Goal: Find specific page/section: Find specific page/section

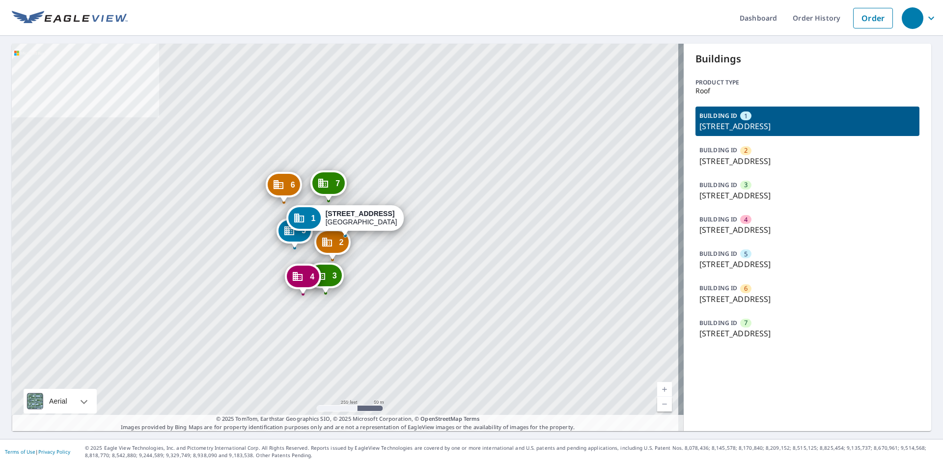
click at [695, 299] on div "BUILDING ID [GEOGRAPHIC_DATA][STREET_ADDRESS]" at bounding box center [807, 293] width 224 height 29
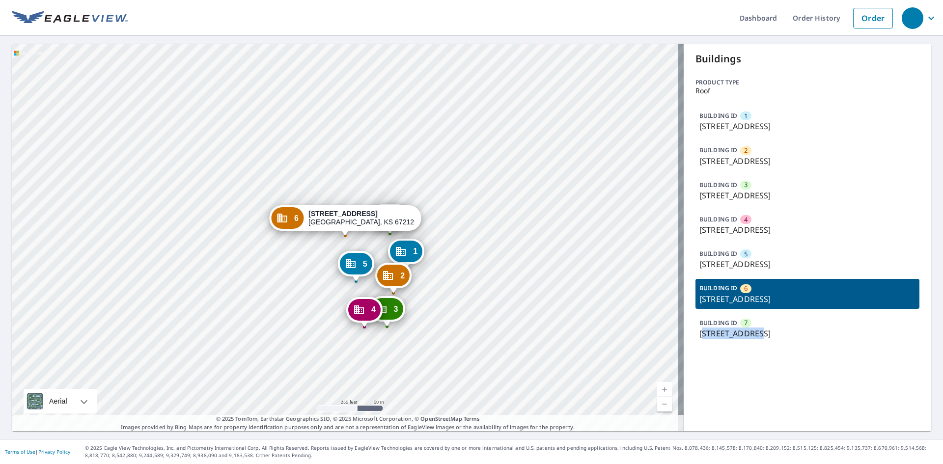
drag, startPoint x: 697, startPoint y: 333, endPoint x: 750, endPoint y: 331, distance: 53.6
click at [750, 331] on p "[STREET_ADDRESS]" at bounding box center [807, 334] width 216 height 12
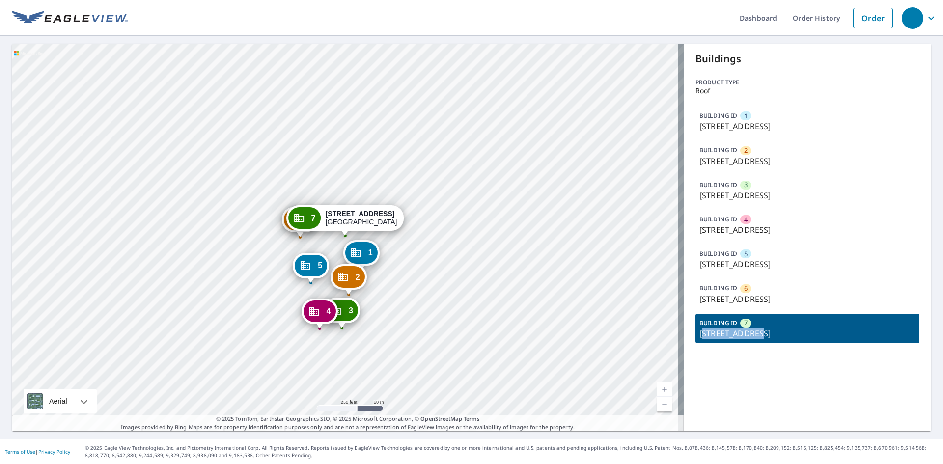
click at [735, 332] on p "[STREET_ADDRESS]" at bounding box center [807, 334] width 216 height 12
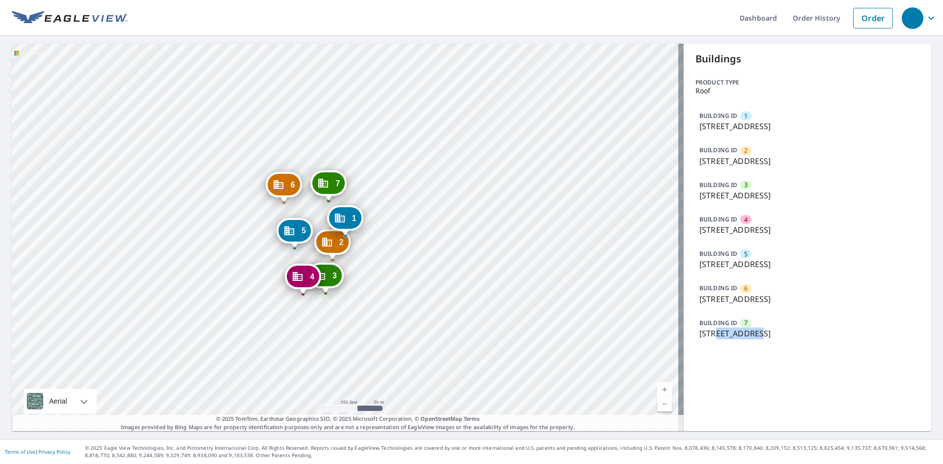
drag, startPoint x: 713, startPoint y: 334, endPoint x: 751, endPoint y: 334, distance: 37.8
click at [751, 334] on p "[STREET_ADDRESS]" at bounding box center [807, 334] width 216 height 12
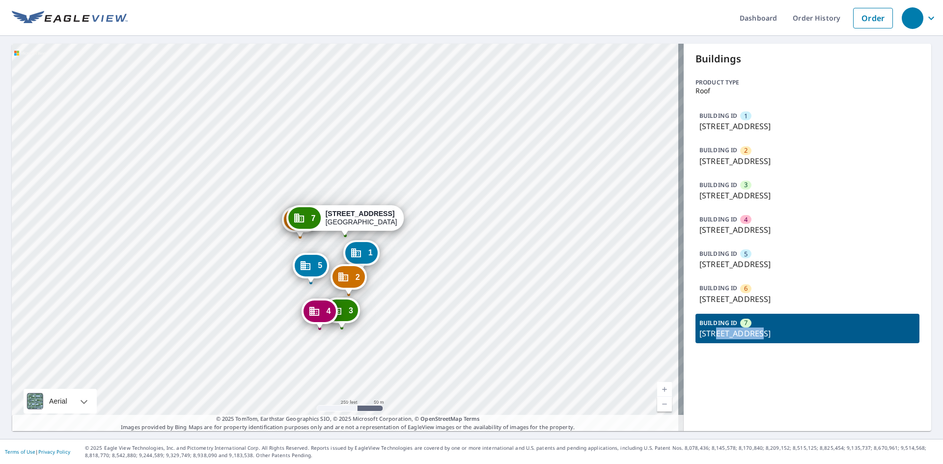
copy p "[GEOGRAPHIC_DATA]"
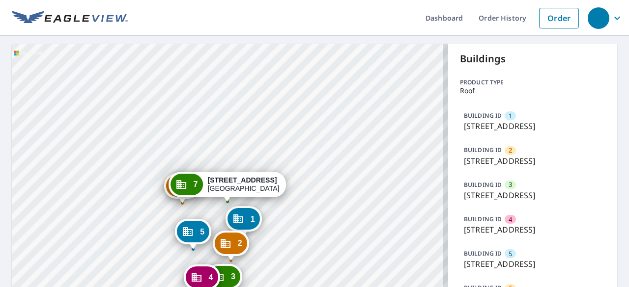
click at [213, 231] on div "2 [STREET_ADDRESS]" at bounding box center [231, 244] width 36 height 26
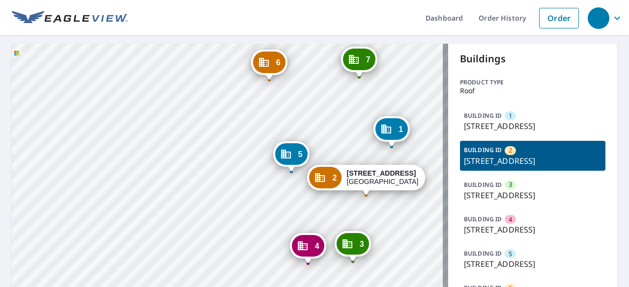
drag, startPoint x: 335, startPoint y: 218, endPoint x: 314, endPoint y: 217, distance: 20.6
click at [326, 208] on div "1 [STREET_ADDRESS] [GEOGRAPHIC_DATA][STREET_ADDRESS] [GEOGRAPHIC_DATA][STREET_A…" at bounding box center [230, 197] width 436 height 307
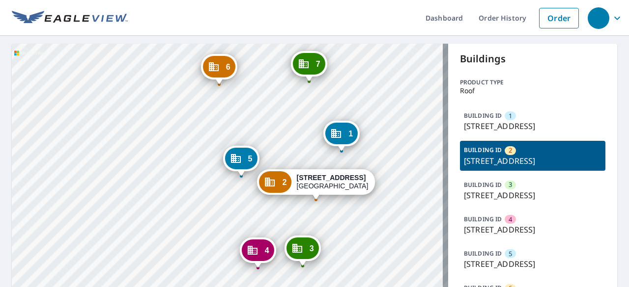
drag, startPoint x: 317, startPoint y: 136, endPoint x: 268, endPoint y: 141, distance: 49.4
click at [268, 141] on div "1 [STREET_ADDRESS] [GEOGRAPHIC_DATA][STREET_ADDRESS] [GEOGRAPHIC_DATA][STREET_A…" at bounding box center [230, 197] width 436 height 307
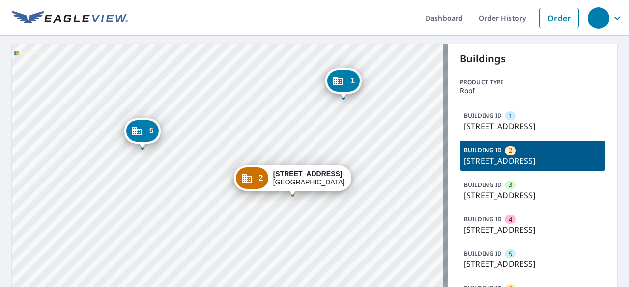
drag, startPoint x: 311, startPoint y: 213, endPoint x: 277, endPoint y: 222, distance: 34.5
click at [277, 222] on div "1 [STREET_ADDRESS] [GEOGRAPHIC_DATA][STREET_ADDRESS] [GEOGRAPHIC_DATA][STREET_A…" at bounding box center [230, 197] width 436 height 307
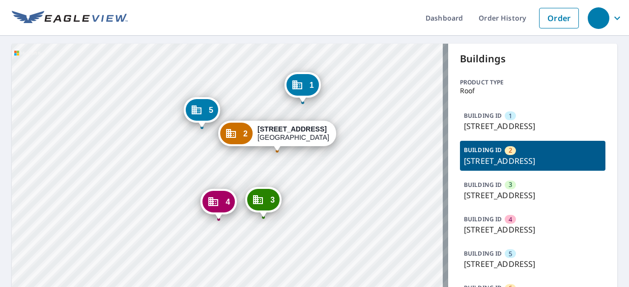
drag, startPoint x: 241, startPoint y: 231, endPoint x: 229, endPoint y: 191, distance: 42.1
click at [229, 191] on div "4" at bounding box center [218, 202] width 32 height 22
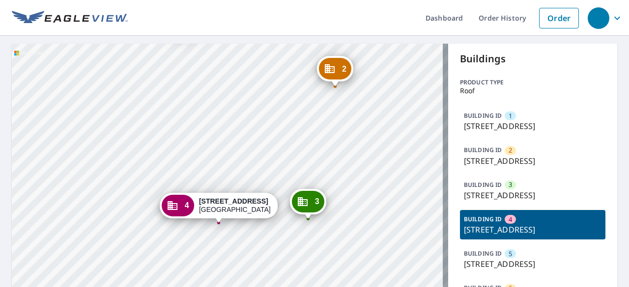
drag, startPoint x: 254, startPoint y: 208, endPoint x: 256, endPoint y: 219, distance: 10.9
click at [256, 214] on div "[STREET_ADDRESS]" at bounding box center [235, 205] width 72 height 17
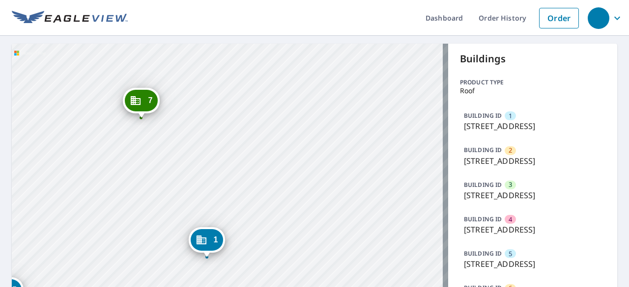
drag, startPoint x: 308, startPoint y: 152, endPoint x: 279, endPoint y: 236, distance: 89.1
click at [279, 236] on div "2 [STREET_ADDRESS] [GEOGRAPHIC_DATA][STREET_ADDRESS] [GEOGRAPHIC_DATA][STREET_A…" at bounding box center [230, 197] width 436 height 307
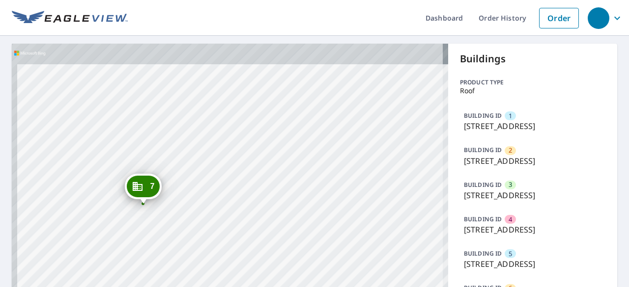
drag, startPoint x: 199, startPoint y: 141, endPoint x: 223, endPoint y: 230, distance: 92.4
click at [223, 230] on div "2 [STREET_ADDRESS] [GEOGRAPHIC_DATA][STREET_ADDRESS] [GEOGRAPHIC_DATA][STREET_A…" at bounding box center [230, 197] width 436 height 307
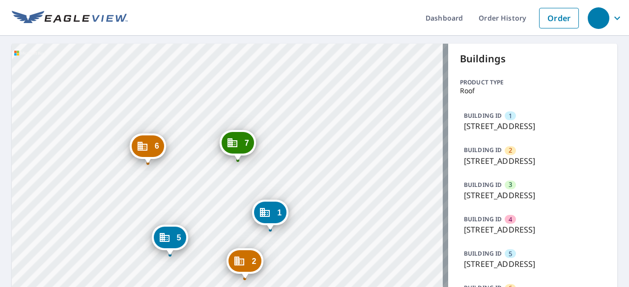
drag, startPoint x: 207, startPoint y: 204, endPoint x: 272, endPoint y: 149, distance: 84.6
click at [272, 149] on div "2 [STREET_ADDRESS] [GEOGRAPHIC_DATA][STREET_ADDRESS] [GEOGRAPHIC_DATA][STREET_A…" at bounding box center [230, 197] width 436 height 307
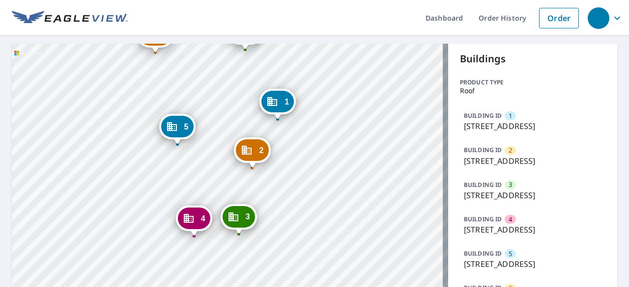
drag, startPoint x: 307, startPoint y: 236, endPoint x: 314, endPoint y: 118, distance: 118.1
click at [314, 118] on div "2 [STREET_ADDRESS] [GEOGRAPHIC_DATA][STREET_ADDRESS] [GEOGRAPHIC_DATA][STREET_A…" at bounding box center [230, 197] width 436 height 307
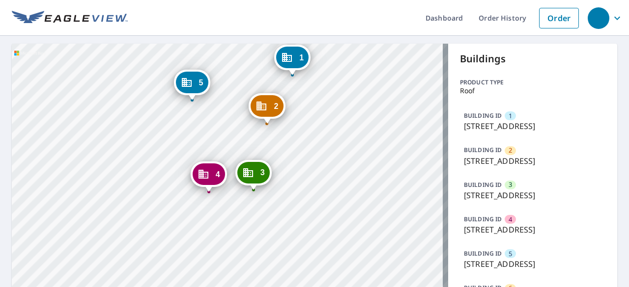
drag, startPoint x: 287, startPoint y: 222, endPoint x: 301, endPoint y: 184, distance: 41.0
click at [301, 184] on div "2 [STREET_ADDRESS] [GEOGRAPHIC_DATA][STREET_ADDRESS] [GEOGRAPHIC_DATA][STREET_A…" at bounding box center [230, 197] width 436 height 307
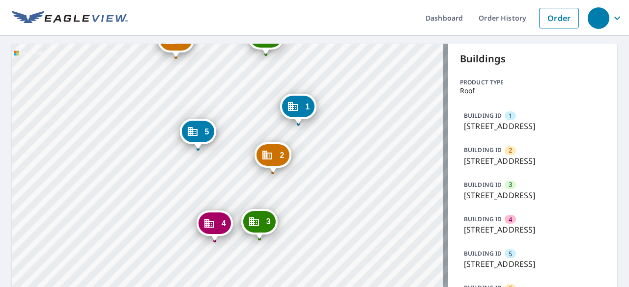
drag, startPoint x: 179, startPoint y: 106, endPoint x: 185, endPoint y: 156, distance: 50.4
click at [185, 156] on div "2 [STREET_ADDRESS] [GEOGRAPHIC_DATA][STREET_ADDRESS] [GEOGRAPHIC_DATA][STREET_A…" at bounding box center [230, 197] width 436 height 307
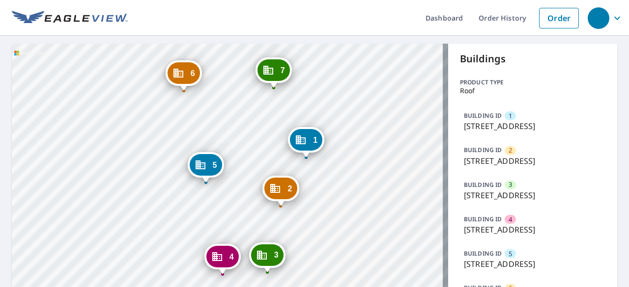
drag, startPoint x: 170, startPoint y: 154, endPoint x: 178, endPoint y: 187, distance: 34.3
click at [178, 187] on div "2 [STREET_ADDRESS] [GEOGRAPHIC_DATA][STREET_ADDRESS] [GEOGRAPHIC_DATA][STREET_A…" at bounding box center [230, 197] width 436 height 307
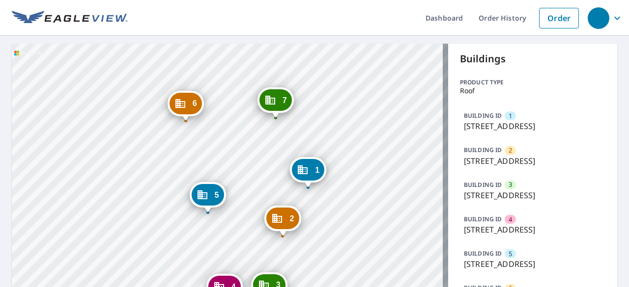
drag, startPoint x: 172, startPoint y: 89, endPoint x: 174, endPoint y: 114, distance: 25.1
click at [174, 114] on div "6" at bounding box center [185, 104] width 32 height 22
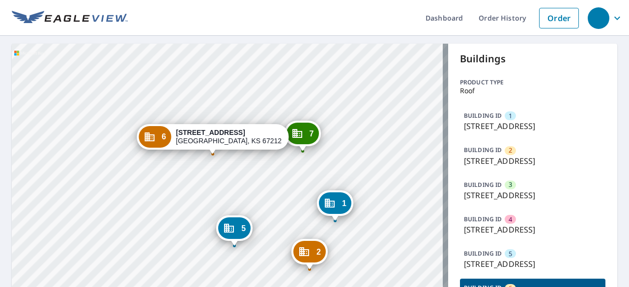
drag, startPoint x: 266, startPoint y: 180, endPoint x: 251, endPoint y: 133, distance: 49.9
click at [245, 133] on strong "[STREET_ADDRESS]" at bounding box center [210, 133] width 69 height 8
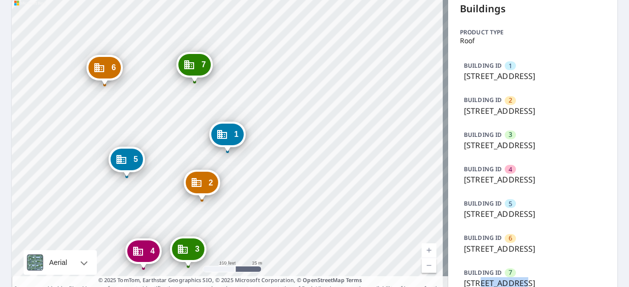
scroll to position [98, 0]
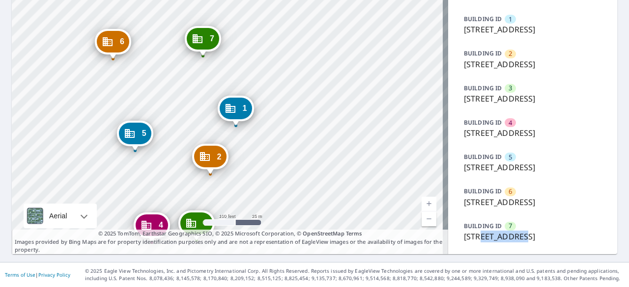
drag, startPoint x: 186, startPoint y: 68, endPoint x: 205, endPoint y: 112, distance: 47.7
click at [205, 112] on div "2 [STREET_ADDRESS] [GEOGRAPHIC_DATA][STREET_ADDRESS] [GEOGRAPHIC_DATA][STREET_A…" at bounding box center [230, 100] width 436 height 307
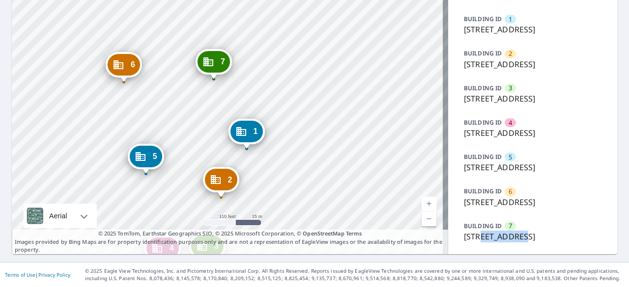
scroll to position [109, 0]
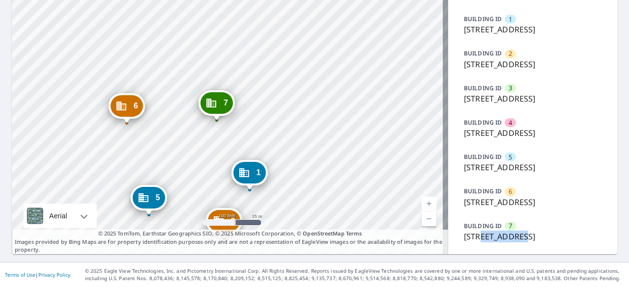
drag, startPoint x: 180, startPoint y: 54, endPoint x: 183, endPoint y: 94, distance: 39.9
click at [183, 94] on div "2 [STREET_ADDRESS] [GEOGRAPHIC_DATA][STREET_ADDRESS] [GEOGRAPHIC_DATA][STREET_A…" at bounding box center [230, 100] width 436 height 307
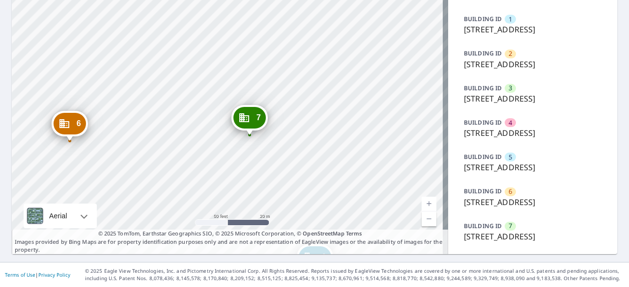
click at [491, 127] on p "[STREET_ADDRESS]" at bounding box center [532, 133] width 137 height 12
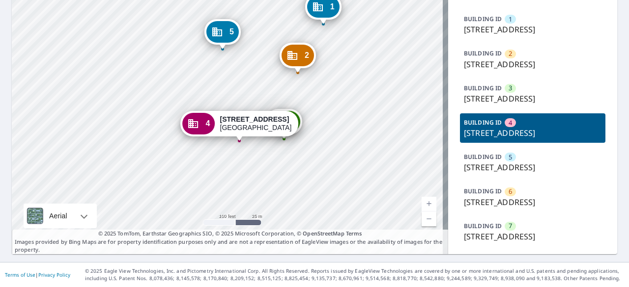
drag, startPoint x: 220, startPoint y: 55, endPoint x: 225, endPoint y: 75, distance: 20.2
click at [225, 75] on div "1 [STREET_ADDRESS] 2 [STREET_ADDRESS] 3 [STREET_ADDRESS] [GEOGRAPHIC_DATA][STRE…" at bounding box center [230, 100] width 436 height 307
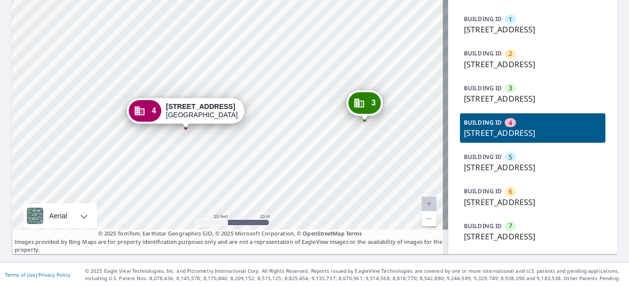
drag, startPoint x: 294, startPoint y: 69, endPoint x: 332, endPoint y: 55, distance: 40.4
click at [332, 55] on div "1 [STREET_ADDRESS] 2 [STREET_ADDRESS] 3 [STREET_ADDRESS] [GEOGRAPHIC_DATA][STRE…" at bounding box center [230, 100] width 436 height 307
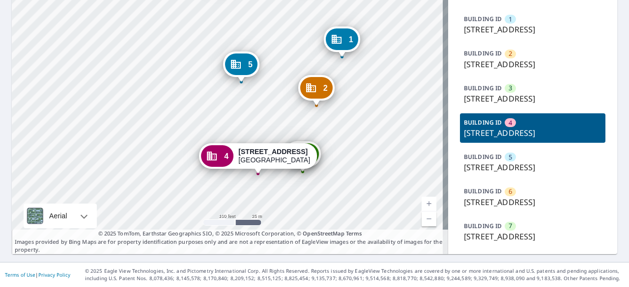
drag, startPoint x: 359, startPoint y: 60, endPoint x: 324, endPoint y: 141, distance: 88.8
click at [324, 141] on div "1 [STREET_ADDRESS] 2 [STREET_ADDRESS] 3 [STREET_ADDRESS] [GEOGRAPHIC_DATA][STRE…" at bounding box center [230, 100] width 436 height 307
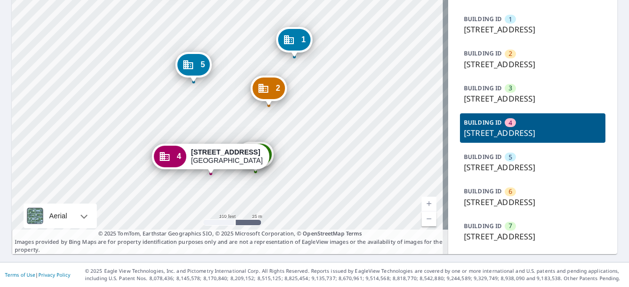
drag, startPoint x: 251, startPoint y: 147, endPoint x: 239, endPoint y: 112, distance: 37.1
click at [239, 112] on div "1 [STREET_ADDRESS] 2 [STREET_ADDRESS] 3 [STREET_ADDRESS] [GEOGRAPHIC_DATA][STRE…" at bounding box center [230, 100] width 436 height 307
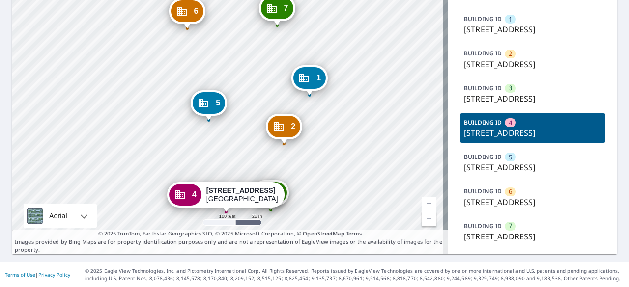
drag, startPoint x: 187, startPoint y: 65, endPoint x: 202, endPoint y: 104, distance: 41.2
click at [202, 110] on div "Dropped pin, building 5, Commercial property, 1315 N West St Wichita, KS 67203" at bounding box center [208, 115] width 13 height 10
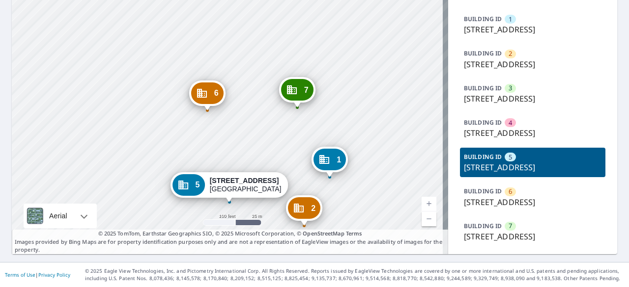
drag, startPoint x: 298, startPoint y: 85, endPoint x: 300, endPoint y: 182, distance: 97.2
click at [300, 182] on div "1 [STREET_ADDRESS] 2 [STREET_ADDRESS] [GEOGRAPHIC_DATA][STREET_ADDRESS] [GEOGRA…" at bounding box center [230, 100] width 436 height 307
drag, startPoint x: 494, startPoint y: 86, endPoint x: 593, endPoint y: 83, distance: 99.2
click at [593, 83] on div "Buildings Product type Roof BUILDING ID [GEOGRAPHIC_DATA][STREET_ADDRESS] BUILD…" at bounding box center [532, 100] width 169 height 307
copy p "[STREET_ADDRESS]"
